Goal: Check status: Check status

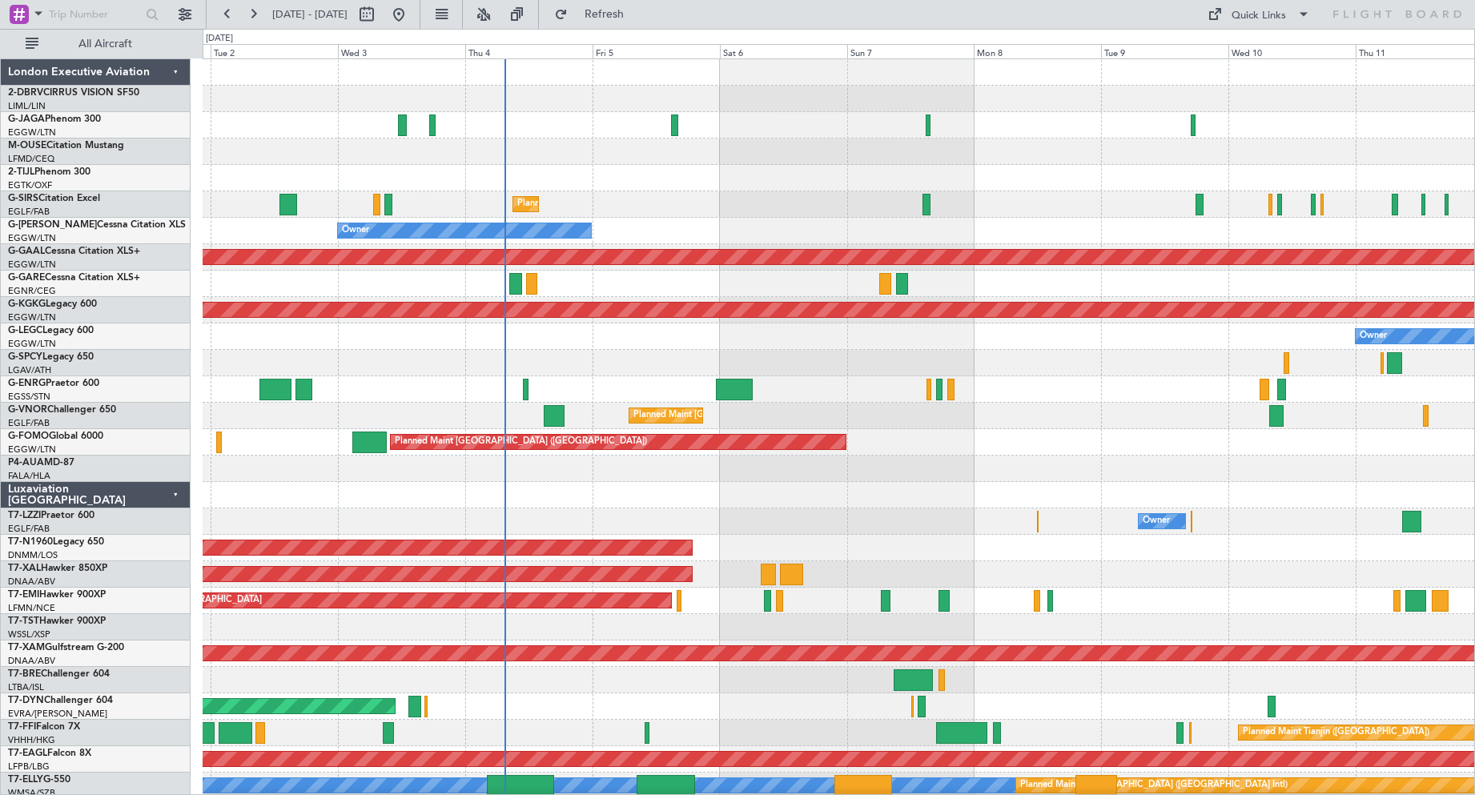
click at [859, 86] on div "Owner Ibiza Planned Maint [GEOGRAPHIC_DATA] ([GEOGRAPHIC_DATA]) Owner Owner Pla…" at bounding box center [839, 534] width 1272 height 951
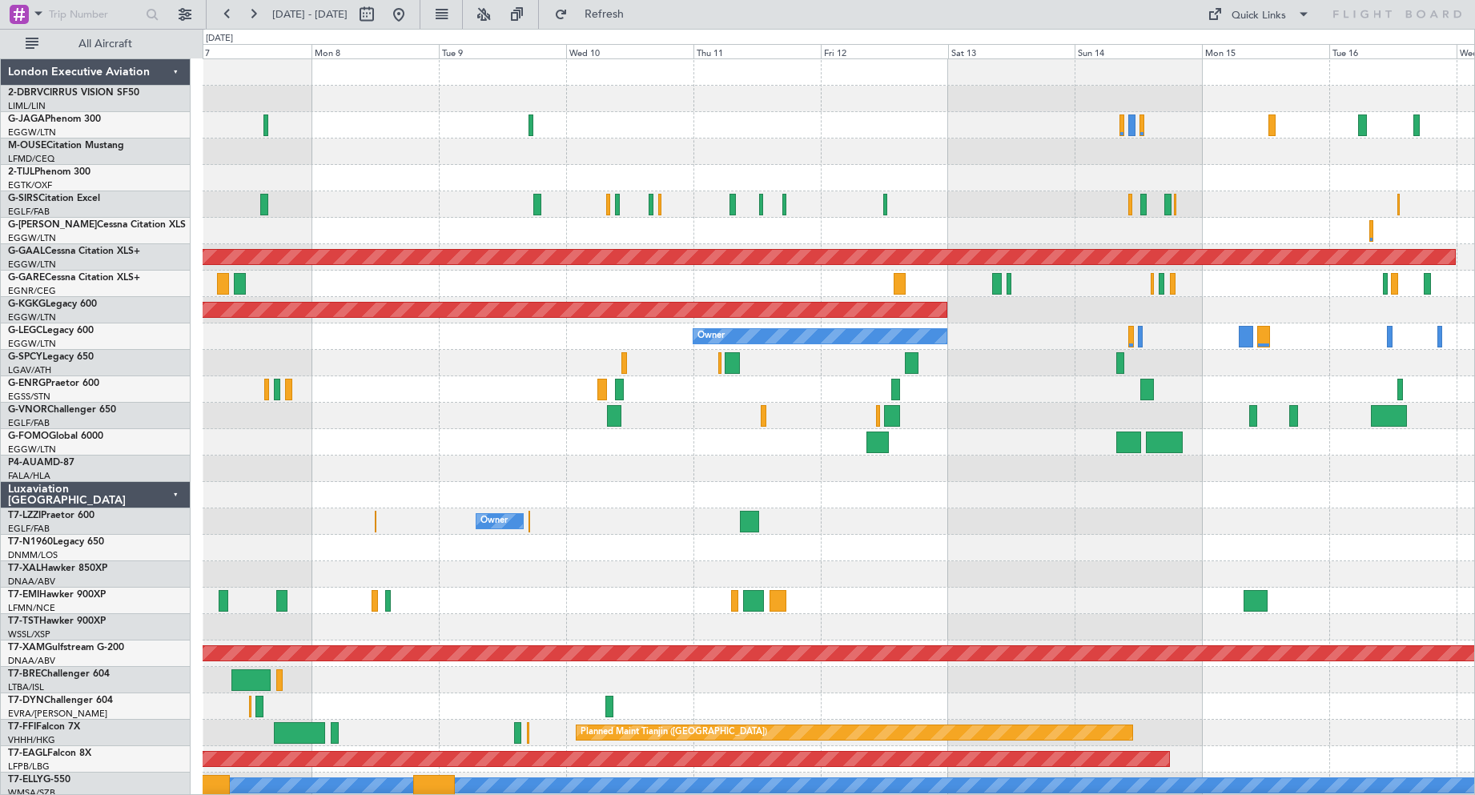
click at [364, 377] on div "Owner Planned [GEOGRAPHIC_DATA] AOG Maint [GEOGRAPHIC_DATA] ([GEOGRAPHIC_DATA])…" at bounding box center [839, 534] width 1272 height 951
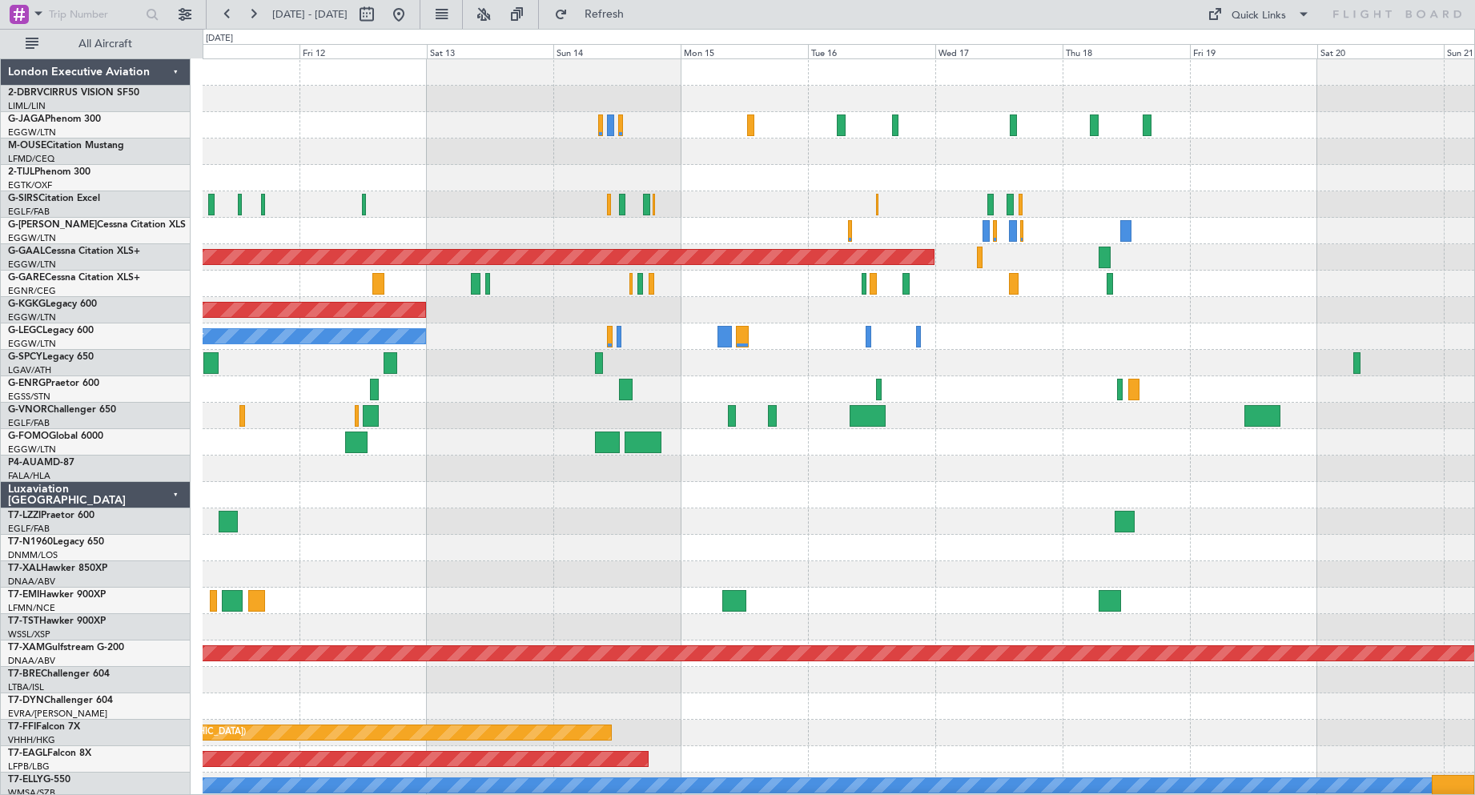
click at [936, 433] on div "Planned Maint Dusseldorf AOG Maint [GEOGRAPHIC_DATA] ([GEOGRAPHIC_DATA]) Owner …" at bounding box center [839, 534] width 1272 height 951
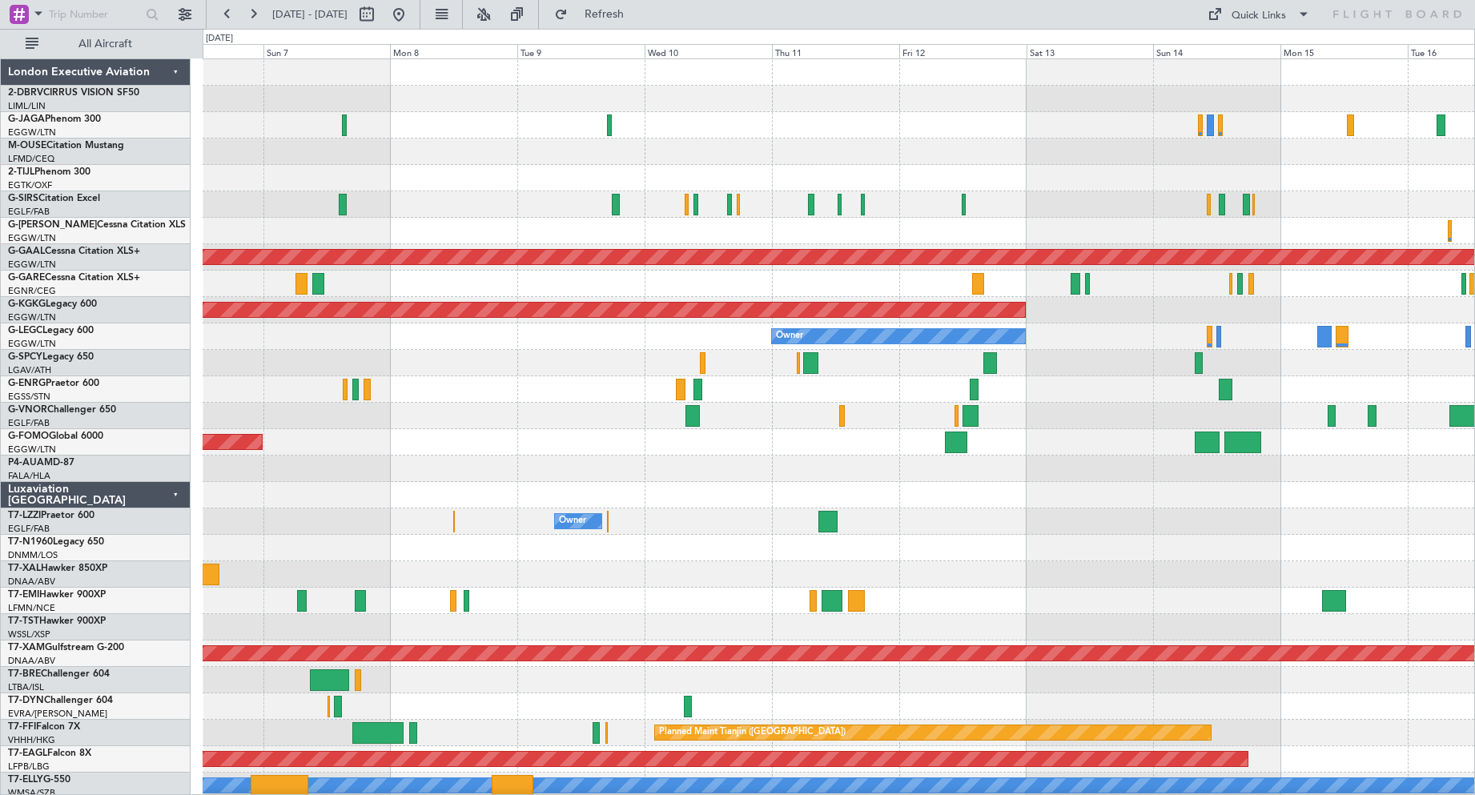
click at [1243, 481] on div "Planned Maint [GEOGRAPHIC_DATA] ([GEOGRAPHIC_DATA]) Owner Planned [GEOGRAPHIC_D…" at bounding box center [839, 534] width 1272 height 951
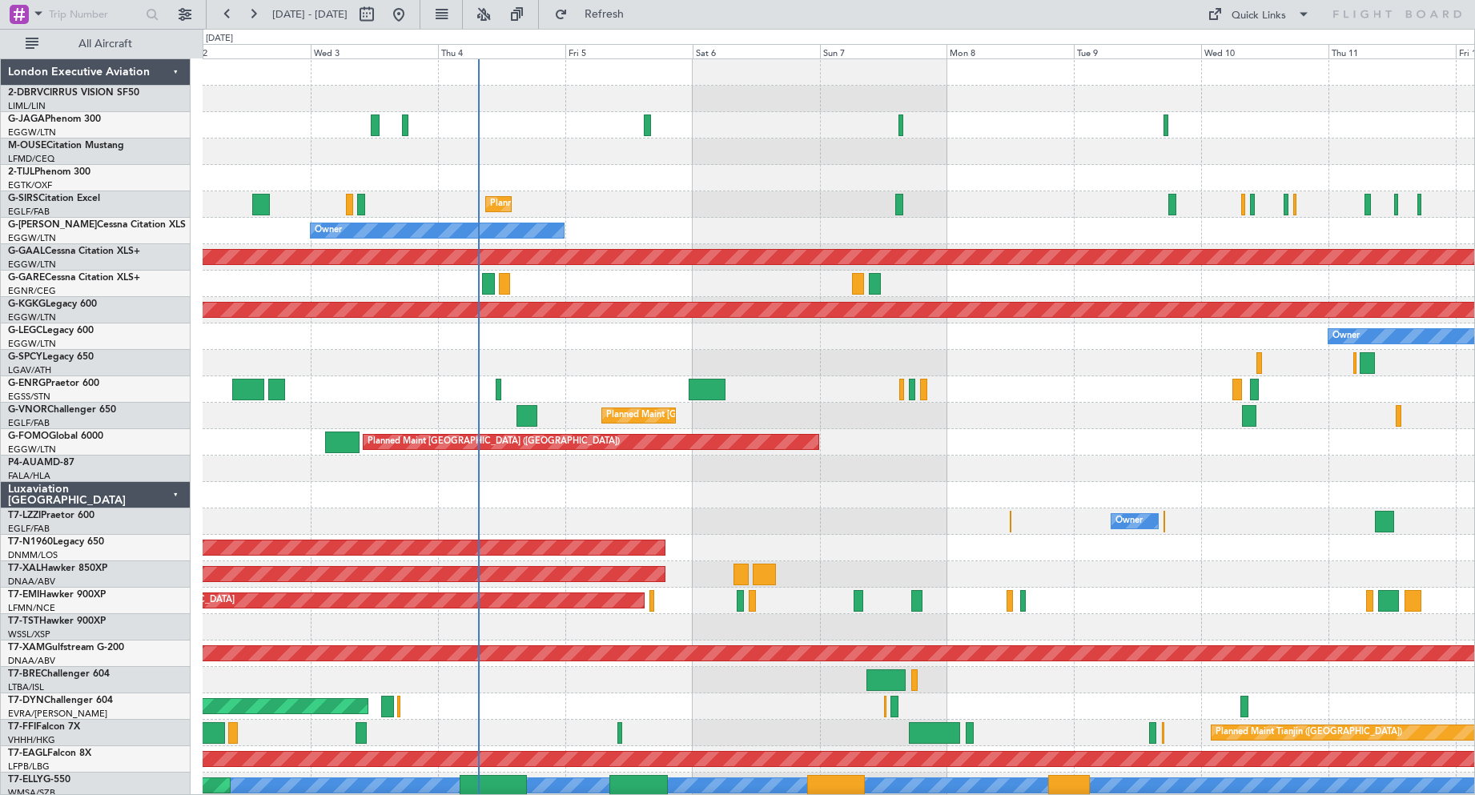
click at [1065, 457] on div "Owner Ibiza Planned Maint [GEOGRAPHIC_DATA] ([GEOGRAPHIC_DATA]) Owner Owner Pla…" at bounding box center [839, 534] width 1272 height 951
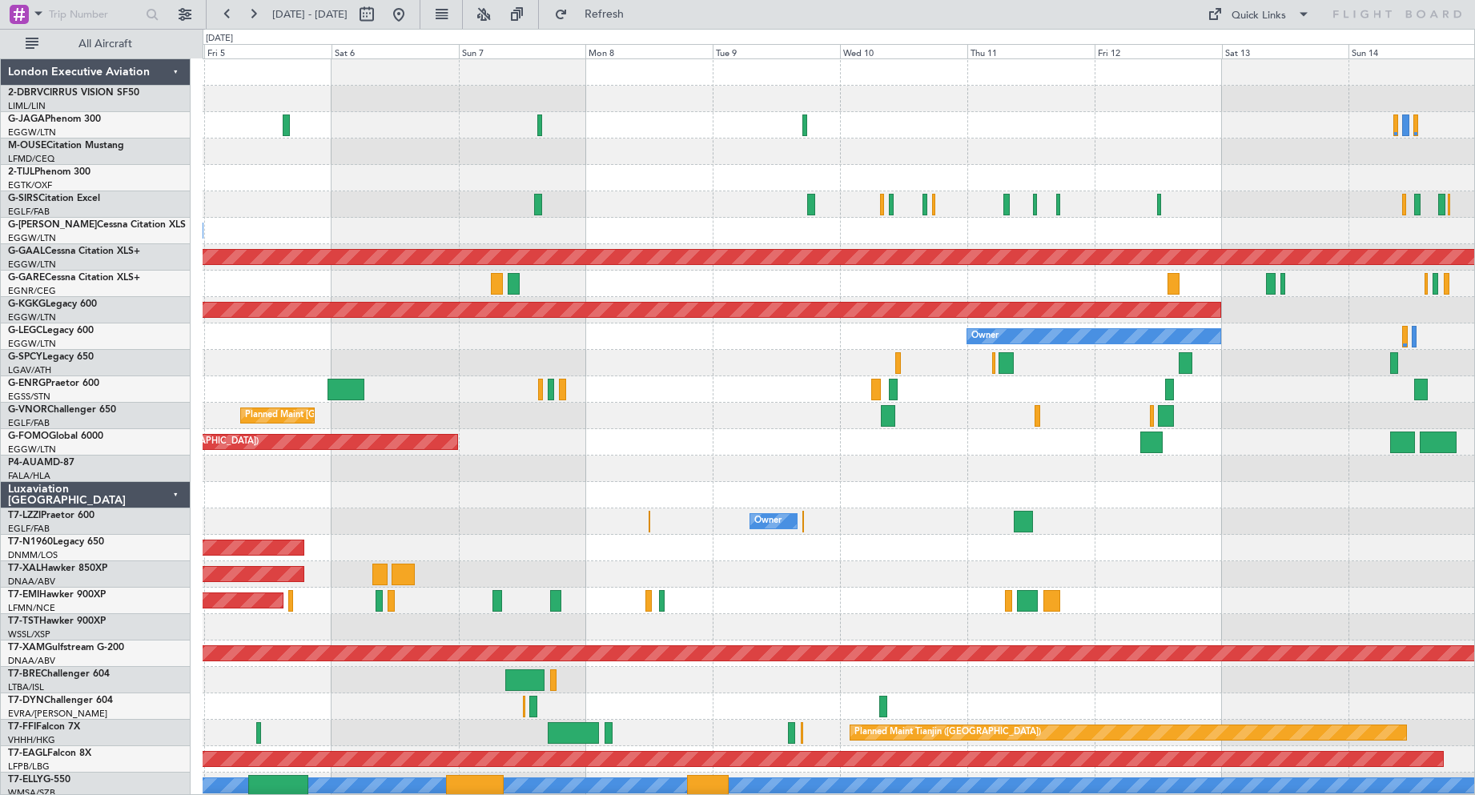
click at [660, 416] on div "Planned Maint [GEOGRAPHIC_DATA] ([GEOGRAPHIC_DATA])" at bounding box center [839, 416] width 1272 height 26
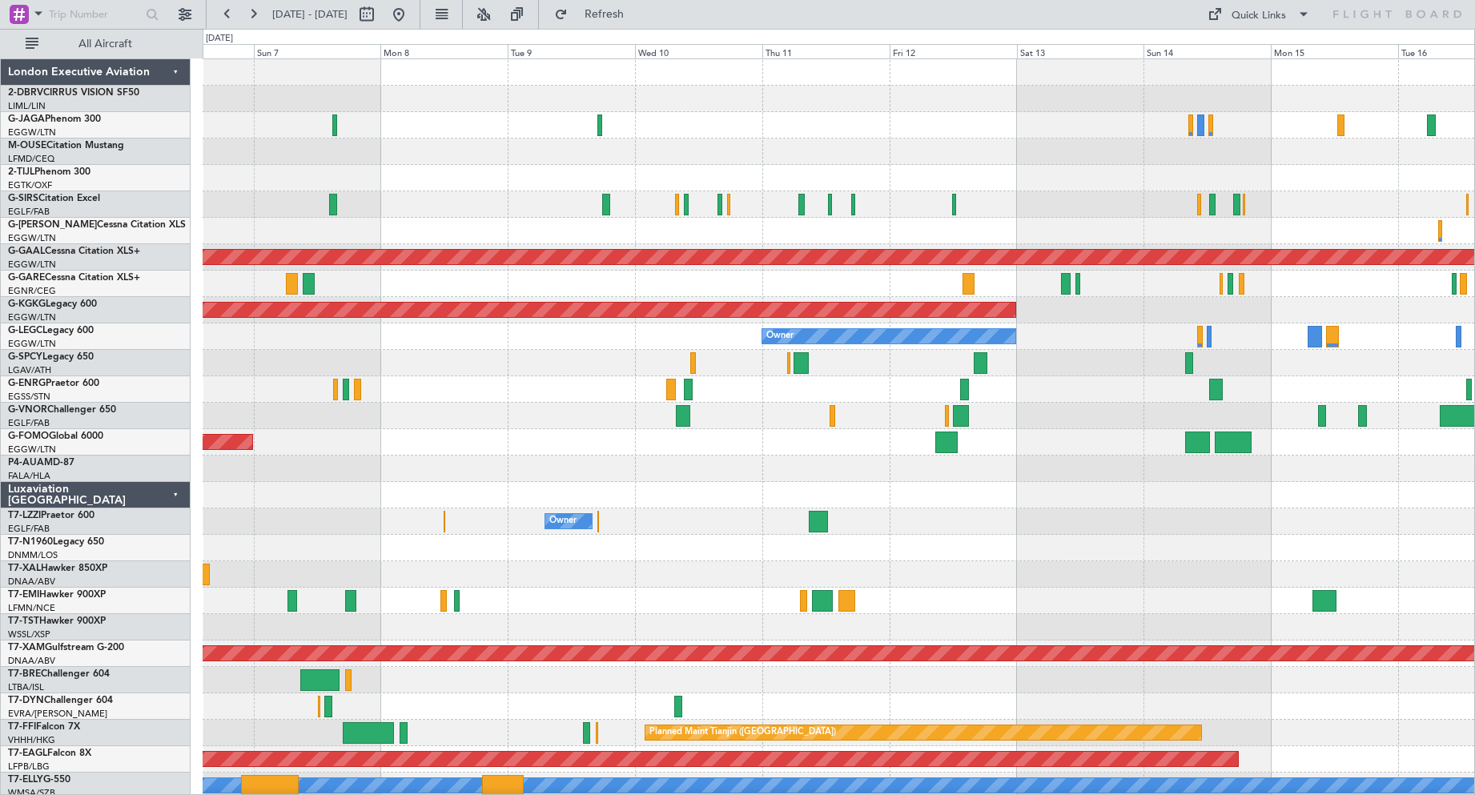
click at [576, 432] on div "Planned Maint [GEOGRAPHIC_DATA] ([GEOGRAPHIC_DATA]) Owner Planned [GEOGRAPHIC_D…" at bounding box center [839, 534] width 1272 height 951
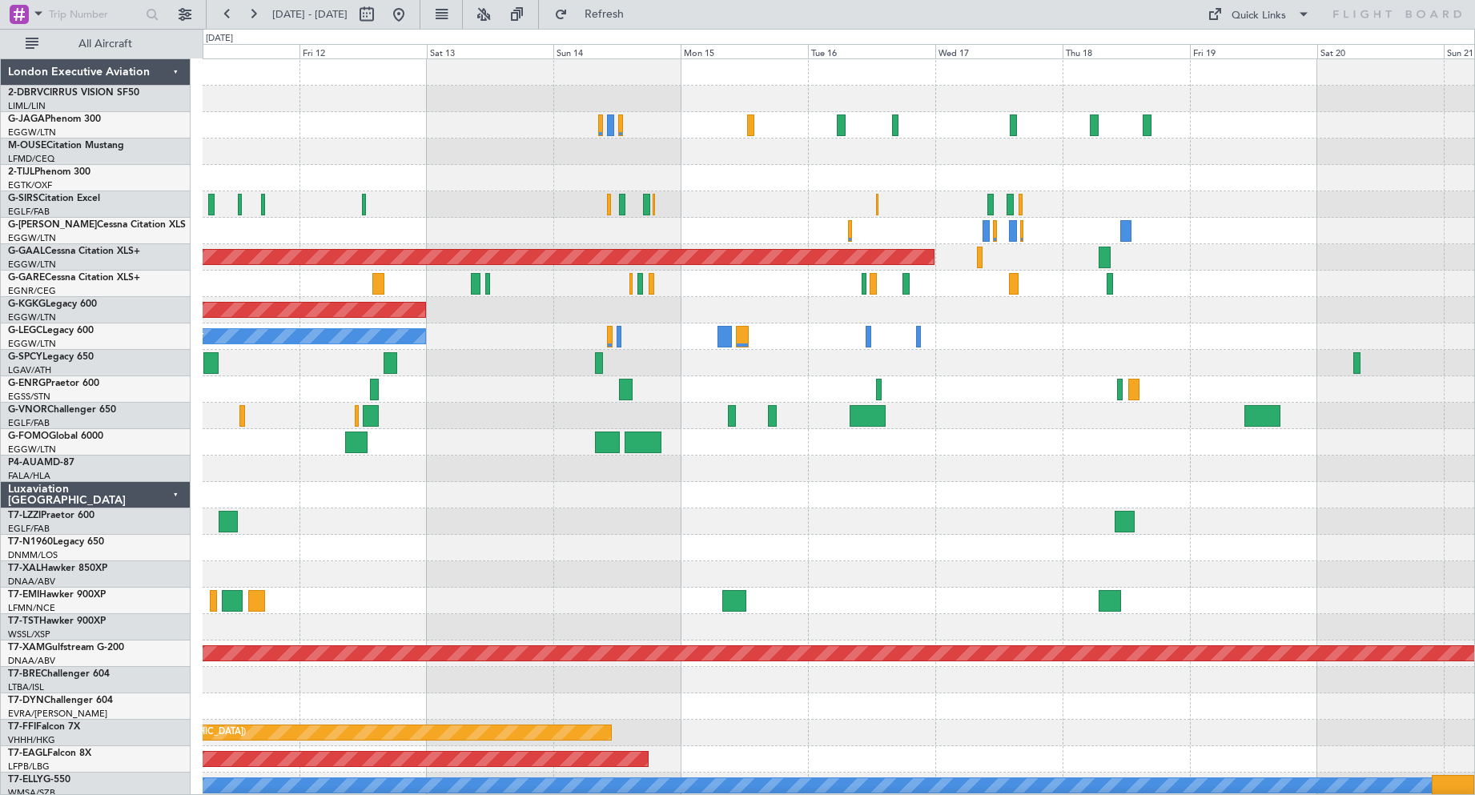
click at [490, 417] on div at bounding box center [839, 416] width 1272 height 26
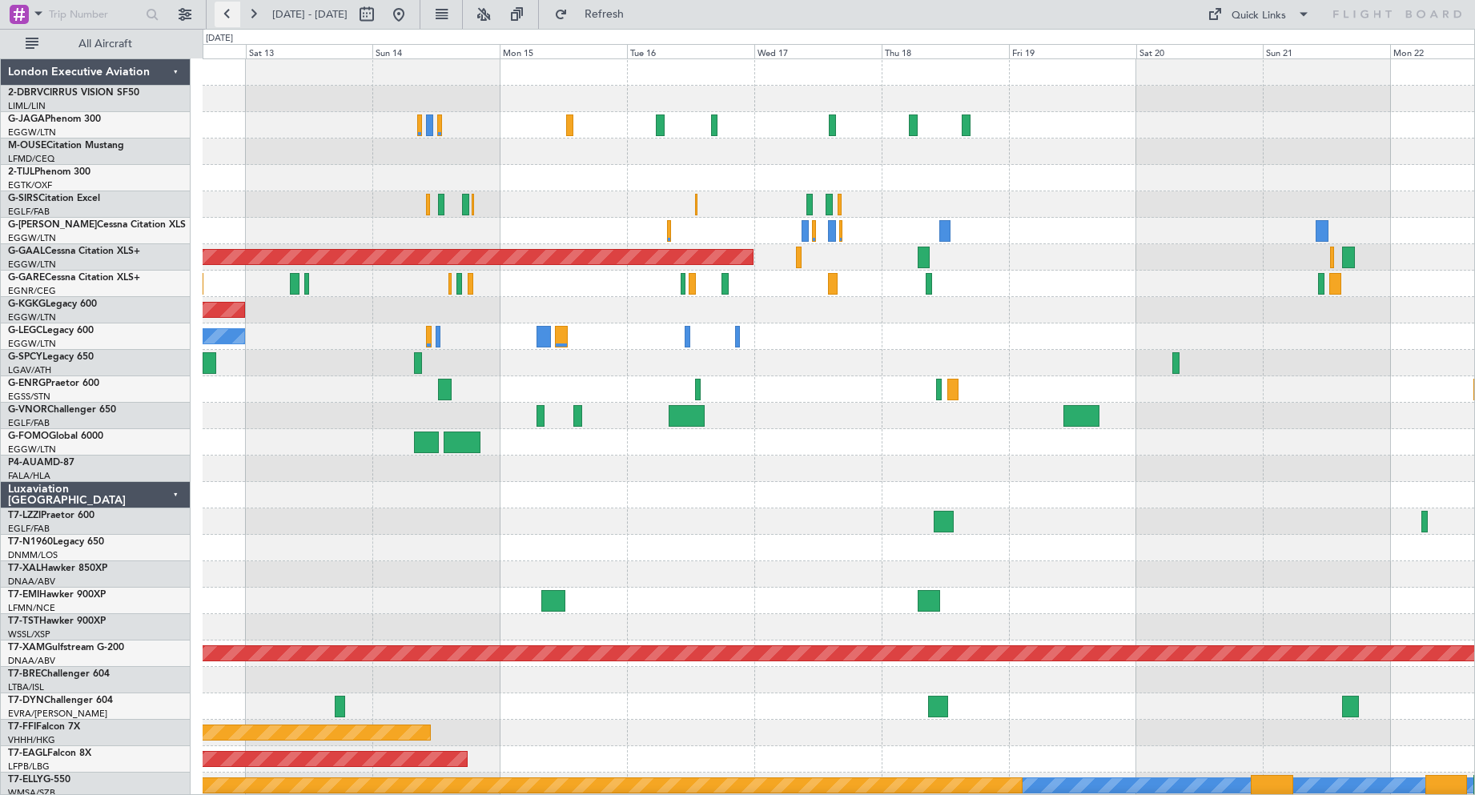
click at [227, 14] on button at bounding box center [228, 15] width 26 height 26
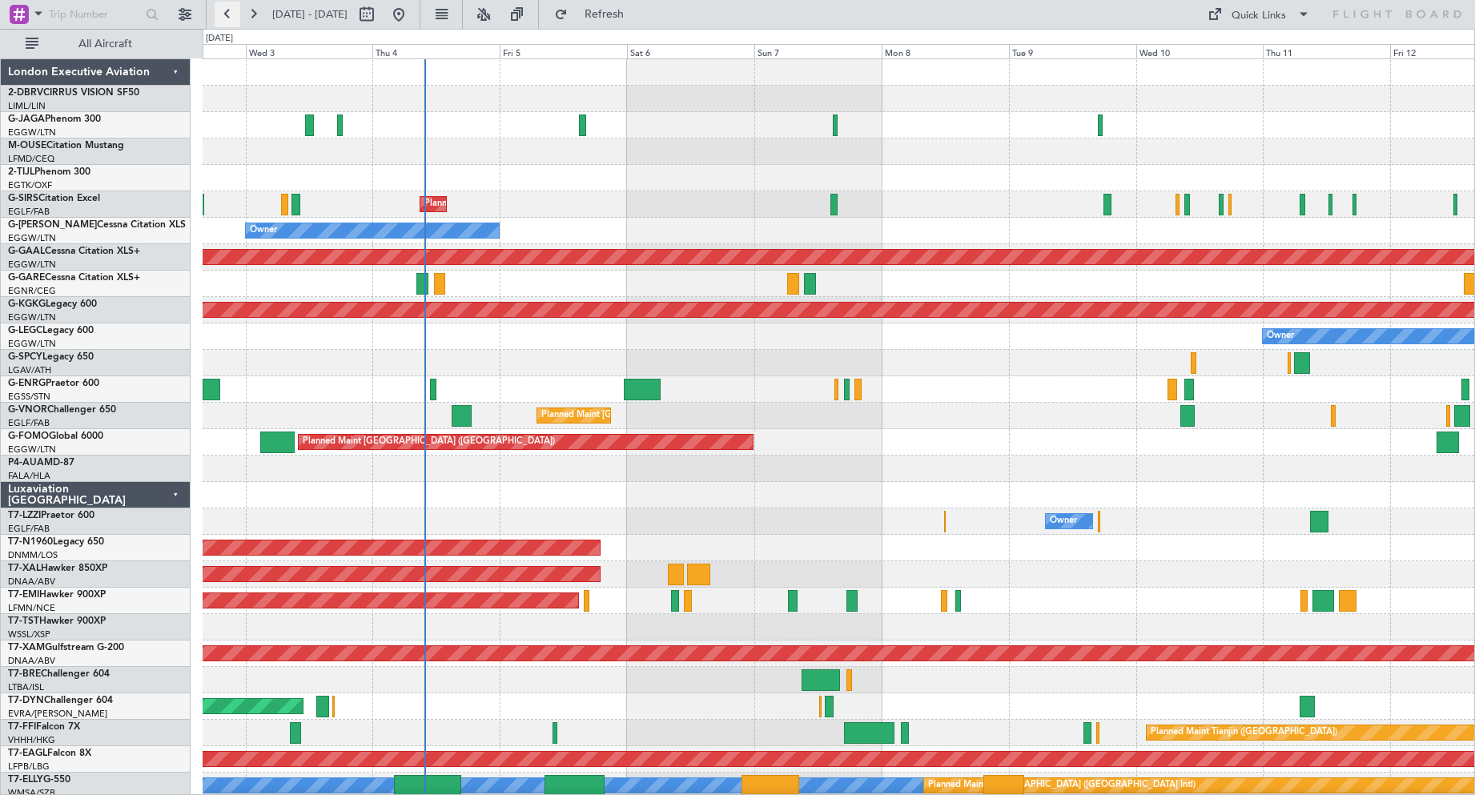
click at [227, 14] on button at bounding box center [228, 15] width 26 height 26
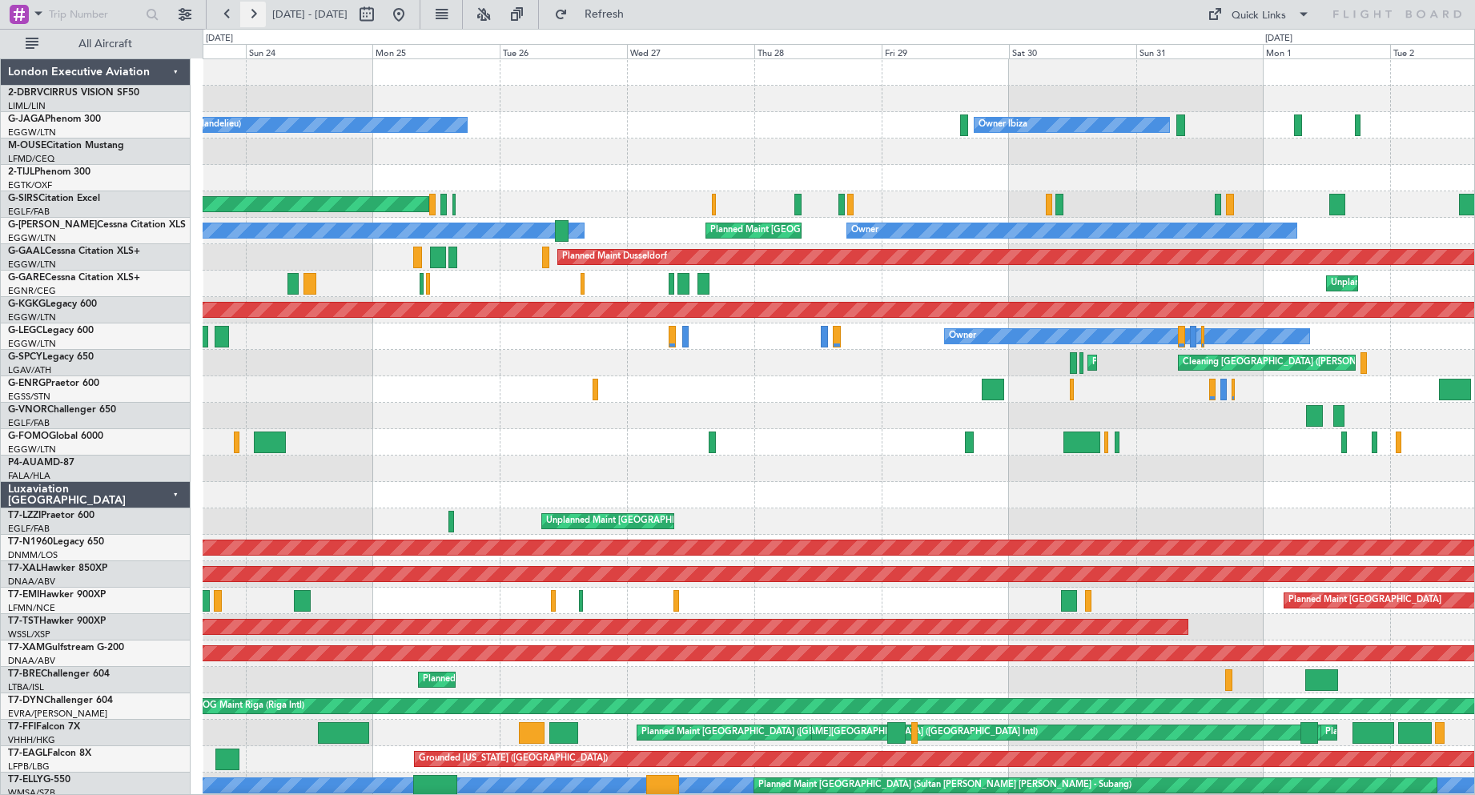
click at [256, 21] on button at bounding box center [253, 15] width 26 height 26
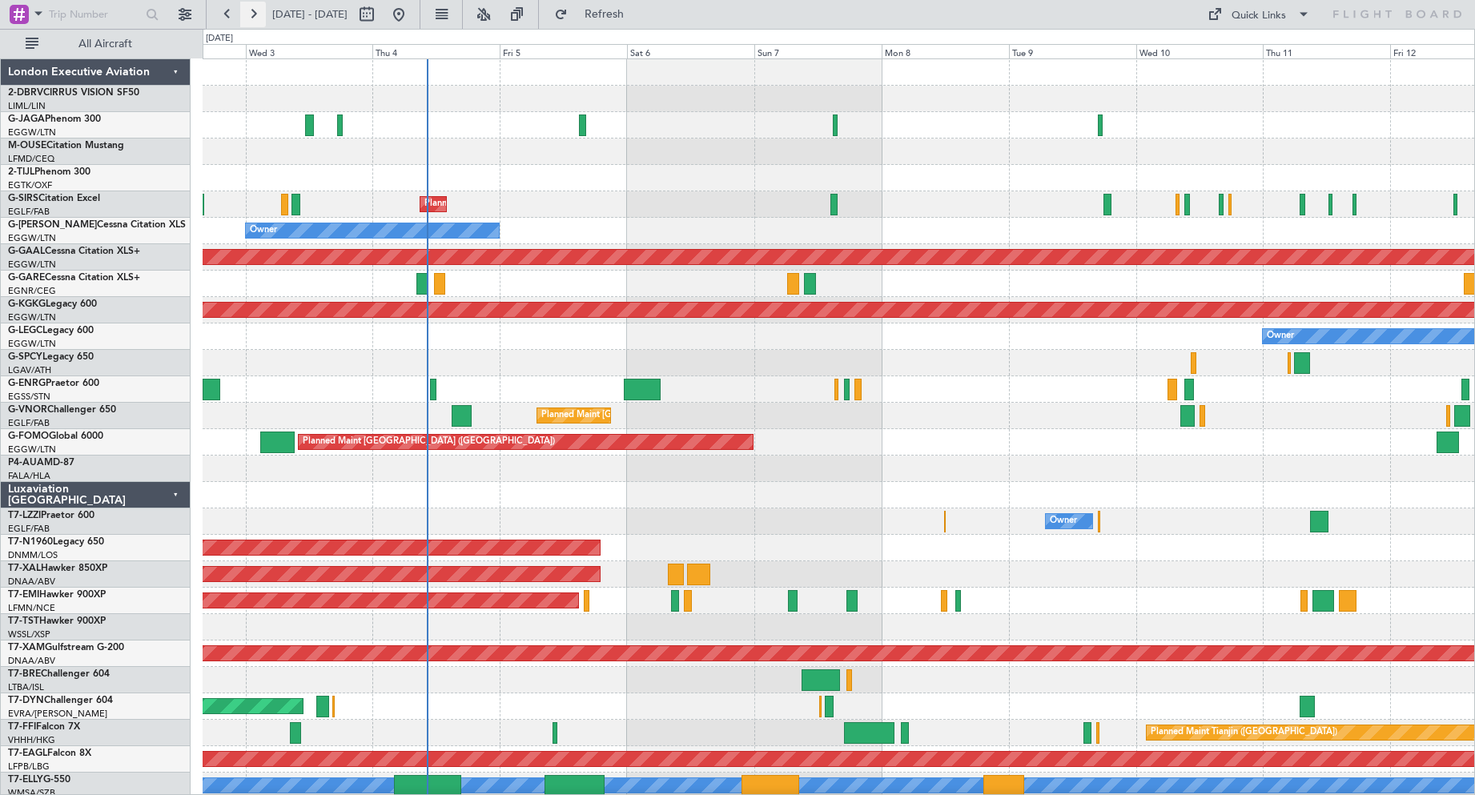
click at [261, 22] on button at bounding box center [253, 15] width 26 height 26
